Goal: Information Seeking & Learning: Learn about a topic

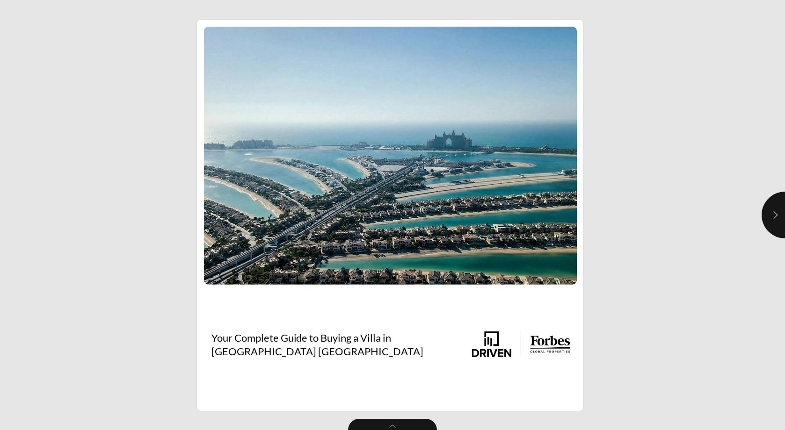
click at [766, 208] on button "button" at bounding box center [784, 215] width 47 height 47
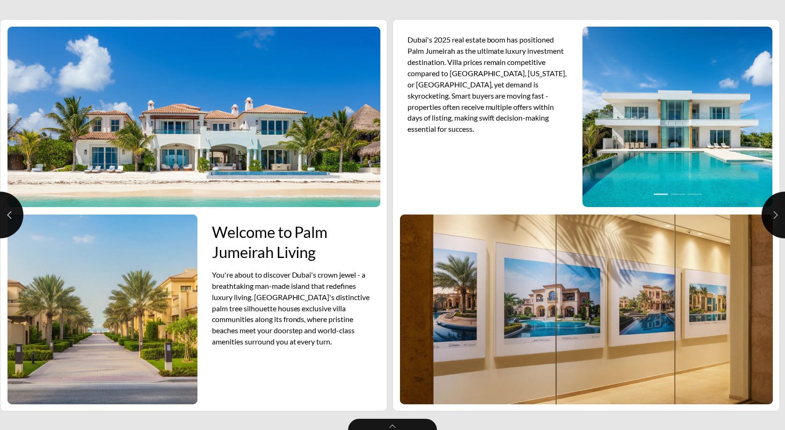
click at [766, 208] on button "button" at bounding box center [784, 215] width 47 height 47
type input "***"
